Goal: Communication & Community: Answer question/provide support

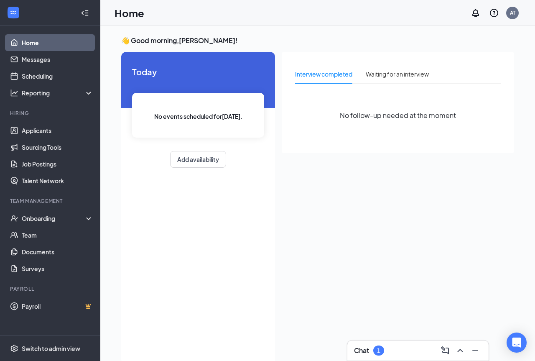
click at [379, 348] on div "1" at bounding box center [378, 350] width 3 height 7
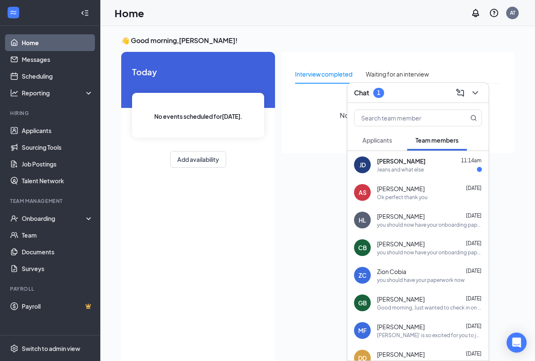
click at [387, 162] on span "[PERSON_NAME]" at bounding box center [401, 161] width 48 height 8
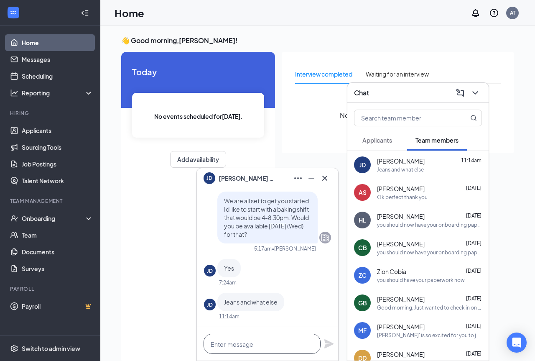
click at [275, 342] on textarea at bounding box center [262, 344] width 117 height 20
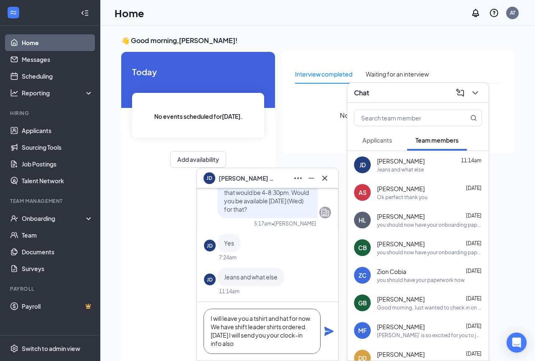
click at [211, 334] on textarea "I will leave you a tshirt and hat for now. We have shift leader shirts ordered.…" at bounding box center [262, 330] width 117 height 45
click at [242, 343] on textarea "I will leave you a tshirt and hat for now. We have shift leader shirts ordered.…" at bounding box center [262, 330] width 117 height 45
type textarea "I will leave you a tshirt and hat for now. We have shift leader shirts ordered.…"
click at [326, 332] on icon "Plane" at bounding box center [328, 330] width 9 height 9
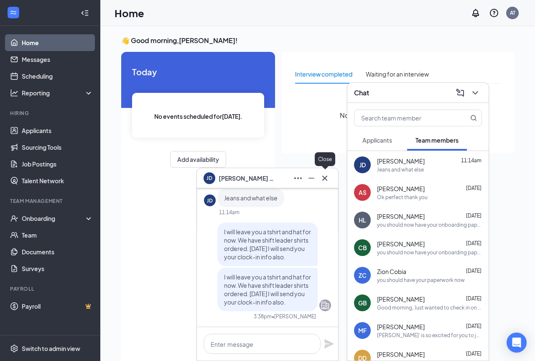
click at [325, 178] on icon "Cross" at bounding box center [324, 177] width 5 height 5
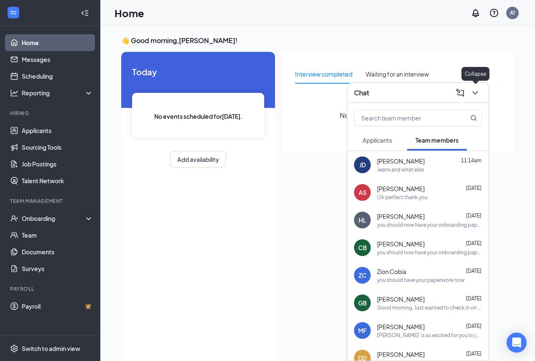
click at [478, 92] on icon "ChevronDown" at bounding box center [475, 93] width 10 height 10
